Goal: Task Accomplishment & Management: Complete application form

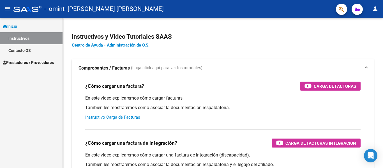
drag, startPoint x: 285, startPoint y: 0, endPoint x: 32, endPoint y: 110, distance: 276.1
click at [32, 110] on div "Inicio Instructivos Contacto OS Prestadores / Proveedores Facturas - Listado/Ca…" at bounding box center [31, 93] width 62 height 150
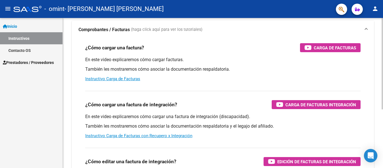
scroll to position [56, 0]
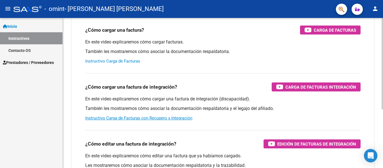
click at [112, 60] on link "Instructivo Carga de Facturas" at bounding box center [112, 61] width 55 height 5
click at [132, 115] on div "En este video explicaremos cómo cargar una factura de integración (discapacidad…" at bounding box center [222, 108] width 275 height 25
click at [131, 117] on link "Instructivo Carga de Facturas con Recupero x Integración" at bounding box center [138, 117] width 107 height 5
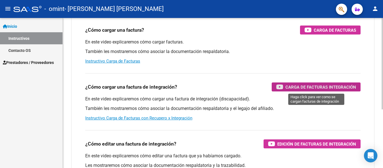
click at [287, 87] on span "Carga de Facturas Integración" at bounding box center [320, 86] width 71 height 7
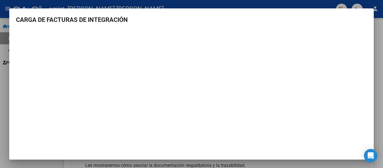
drag, startPoint x: 119, startPoint y: 31, endPoint x: 14, endPoint y: 89, distance: 119.6
click at [14, 89] on mat-dialog-content "CARGA DE FACTURAS DE INTEGRACIÓN" at bounding box center [191, 86] width 364 height 142
click at [96, 3] on div at bounding box center [191, 84] width 383 height 168
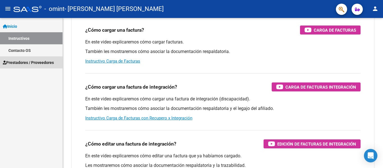
click at [23, 62] on span "Prestadores / Proveedores" at bounding box center [28, 62] width 51 height 6
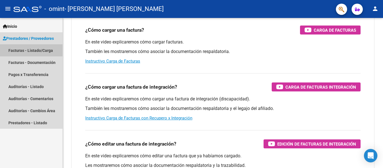
click at [23, 50] on link "Facturas - Listado/Carga" at bounding box center [31, 50] width 62 height 12
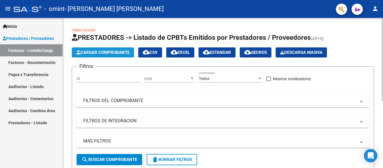
click at [90, 55] on span "Cargar Comprobante" at bounding box center [102, 52] width 53 height 5
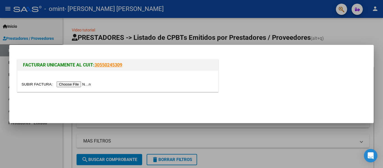
click at [74, 82] on input "file" at bounding box center [57, 84] width 71 height 6
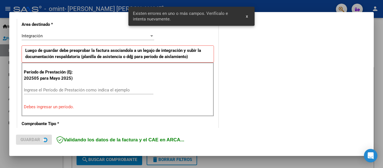
scroll to position [130, 0]
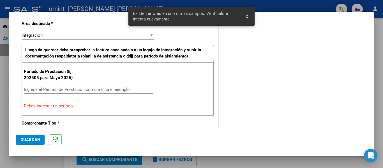
click at [99, 88] on input "Ingrese el Período de Prestación como indica el ejemplo" at bounding box center [88, 89] width 129 height 5
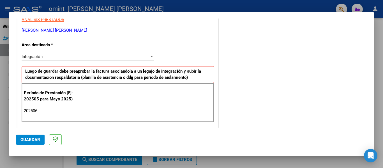
scroll to position [132, 0]
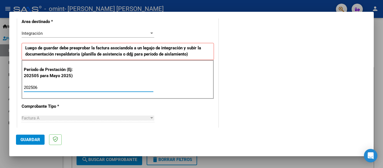
type input "202506"
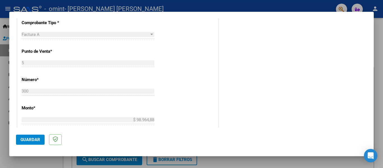
scroll to position [224, 0]
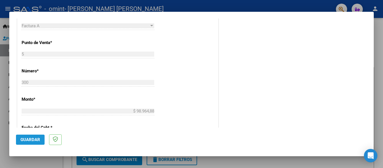
click at [34, 141] on span "Guardar" at bounding box center [30, 139] width 20 height 5
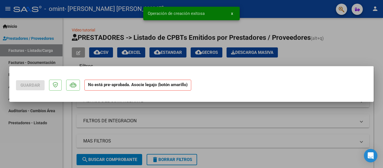
scroll to position [0, 0]
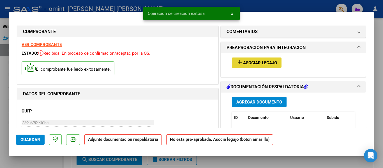
click at [243, 62] on span "Asociar Legajo" at bounding box center [260, 62] width 34 height 5
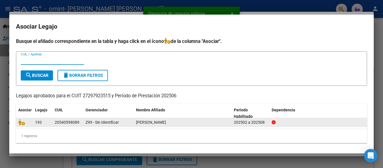
click at [232, 123] on datatable-body-cell "202502 a 202508" at bounding box center [250, 122] width 38 height 9
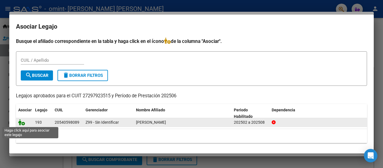
click at [24, 123] on icon at bounding box center [21, 122] width 7 height 6
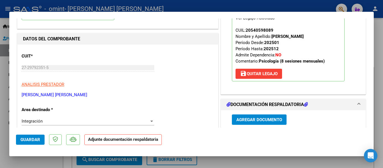
scroll to position [56, 0]
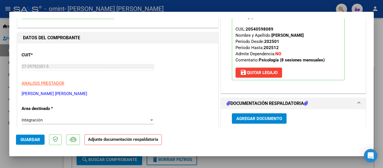
click at [98, 141] on strong "Adjunte documentación respaldatoria" at bounding box center [123, 139] width 70 height 5
click at [256, 117] on span "Agregar Documento" at bounding box center [259, 118] width 46 height 5
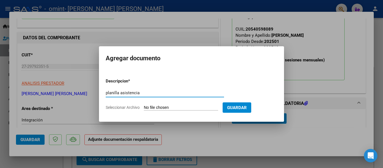
type input "planilla asistencia"
click at [185, 108] on input "Seleccionar Archivo" at bounding box center [181, 107] width 74 height 5
type input "C:\fakepath\PHOTO-2025-06-03-06-58-12.jpg"
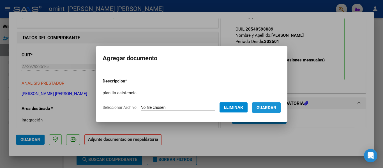
click at [272, 108] on span "Guardar" at bounding box center [266, 107] width 20 height 5
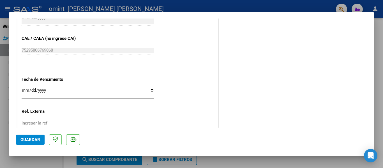
scroll to position [392, 0]
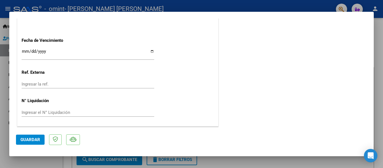
click at [29, 140] on span "Guardar" at bounding box center [30, 139] width 20 height 5
click at [324, 4] on div at bounding box center [191, 84] width 383 height 168
type input "$ 0,00"
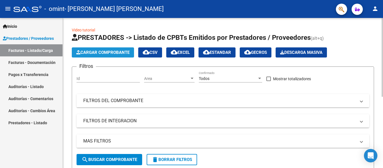
click at [106, 53] on span "Cargar Comprobante" at bounding box center [102, 52] width 53 height 5
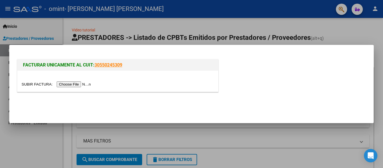
click at [88, 85] on input "file" at bounding box center [57, 84] width 71 height 6
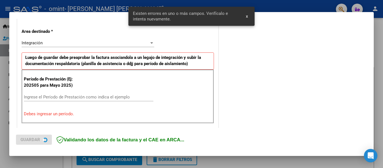
scroll to position [130, 0]
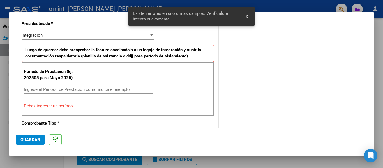
click at [62, 86] on div "Ingrese el Período de Prestación como indica el ejemplo" at bounding box center [88, 89] width 129 height 8
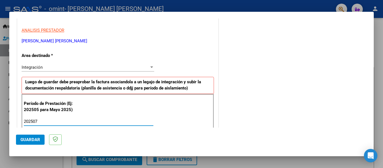
scroll to position [48, 0]
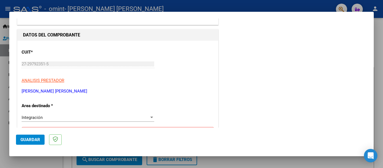
type input "202507"
drag, startPoint x: 26, startPoint y: 137, endPoint x: 36, endPoint y: 134, distance: 10.9
click at [25, 137] on span "Guardar" at bounding box center [30, 139] width 20 height 5
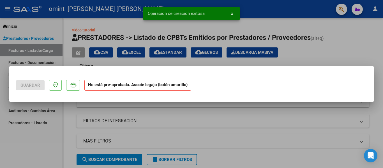
scroll to position [0, 0]
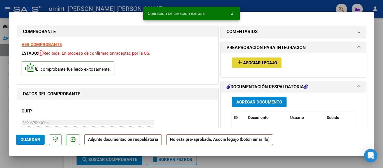
click at [253, 66] on button "add Asociar Legajo" at bounding box center [257, 62] width 50 height 10
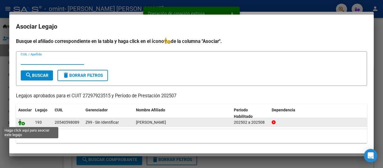
click at [21, 124] on icon at bounding box center [21, 122] width 7 height 6
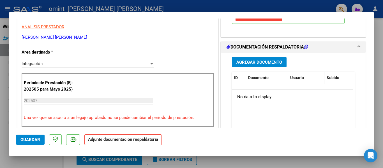
scroll to position [112, 0]
click at [274, 64] on span "Agregar Documento" at bounding box center [259, 62] width 46 height 5
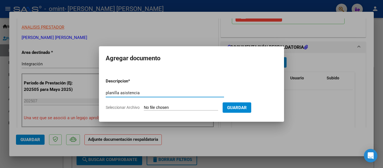
type input "planilla asistencia"
click at [160, 106] on input "Seleccionar Archivo" at bounding box center [181, 107] width 74 height 5
type input "C:\fakepath\Asist julio.pdf"
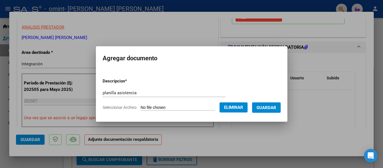
click at [272, 105] on span "Guardar" at bounding box center [266, 107] width 20 height 5
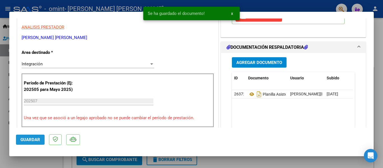
click at [27, 142] on span "Guardar" at bounding box center [30, 139] width 20 height 5
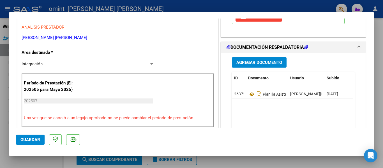
click at [302, 6] on div at bounding box center [191, 84] width 383 height 168
type input "$ 0,00"
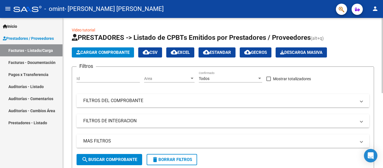
click at [91, 53] on span "Cargar Comprobante" at bounding box center [102, 52] width 53 height 5
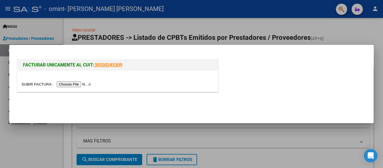
click at [85, 83] on input "file" at bounding box center [57, 84] width 71 height 6
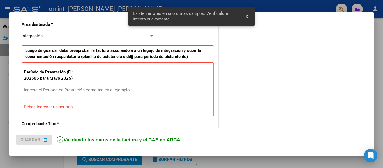
scroll to position [130, 0]
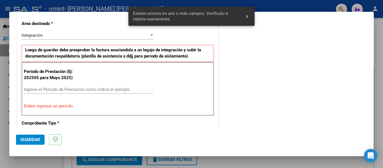
click at [49, 90] on input "Ingrese el Período de Prestación como indica el ejemplo" at bounding box center [88, 89] width 129 height 5
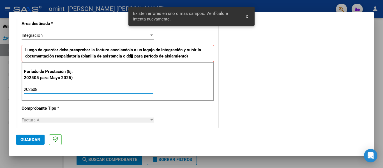
type input "202508"
click at [32, 139] on span "Guardar" at bounding box center [30, 139] width 20 height 5
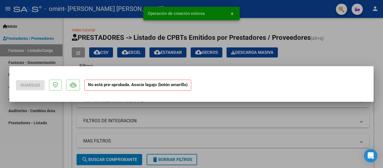
scroll to position [0, 0]
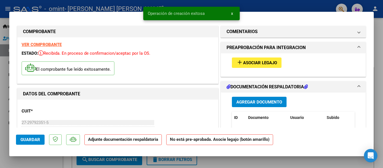
click at [267, 60] on span "add Asociar Legajo" at bounding box center [256, 62] width 41 height 5
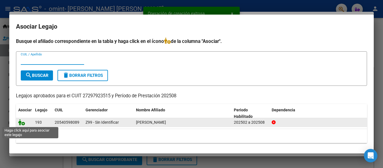
click at [22, 124] on icon at bounding box center [21, 122] width 7 height 6
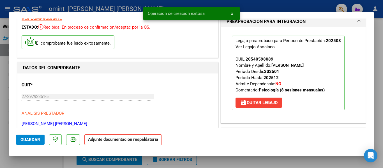
scroll to position [84, 0]
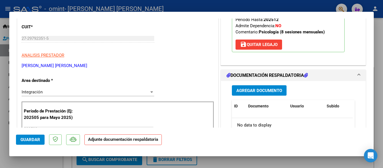
click at [258, 90] on span "Agregar Documento" at bounding box center [259, 90] width 46 height 5
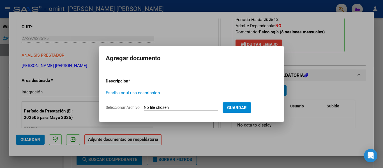
click at [123, 93] on input "Escriba aquí una descripcion" at bounding box center [165, 92] width 118 height 5
type input "planilla asistencia"
click at [164, 108] on input "Seleccionar Archivo" at bounding box center [181, 107] width 74 height 5
type input "C:\fakepath\Asis ago.pdf"
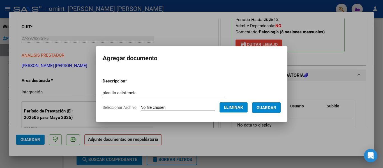
click at [275, 107] on span "Guardar" at bounding box center [266, 107] width 20 height 5
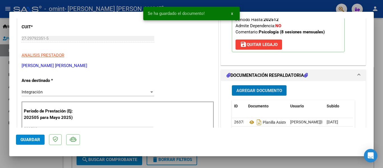
click at [22, 145] on mat-dialog-actions "Guardar" at bounding box center [191, 138] width 351 height 22
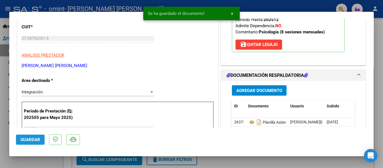
click at [22, 143] on button "Guardar" at bounding box center [30, 139] width 29 height 10
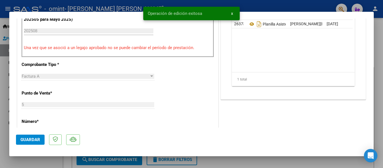
scroll to position [252, 0]
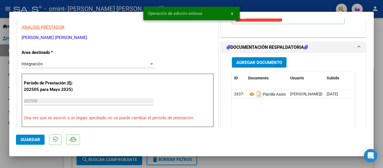
click at [273, 6] on div at bounding box center [191, 84] width 383 height 168
type input "$ 0,00"
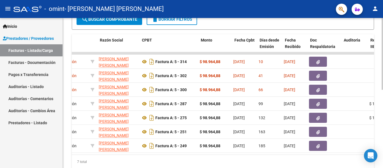
scroll to position [0, 0]
